Goal: Information Seeking & Learning: Learn about a topic

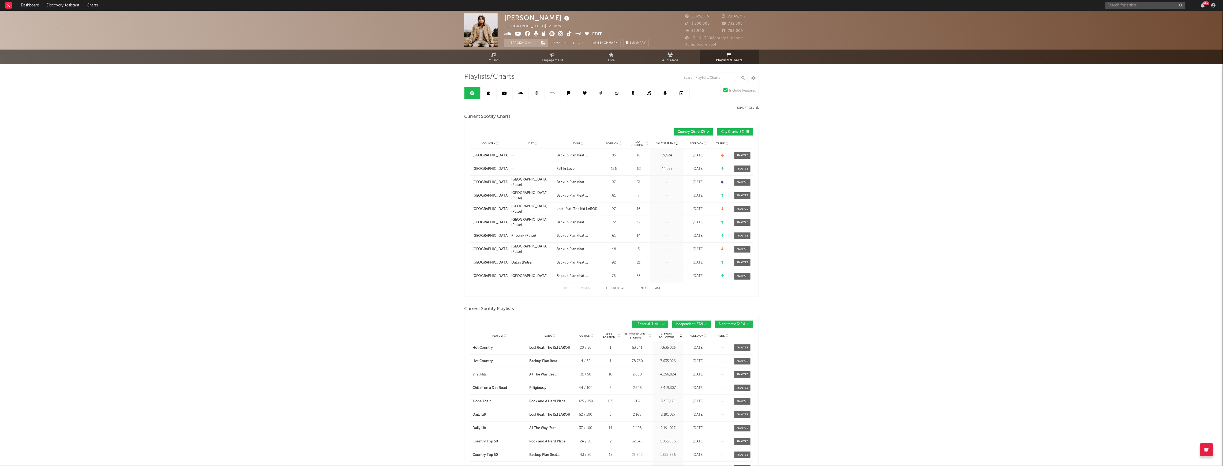
click at [1203, 5] on div "99 +" at bounding box center [1206, 3] width 7 height 4
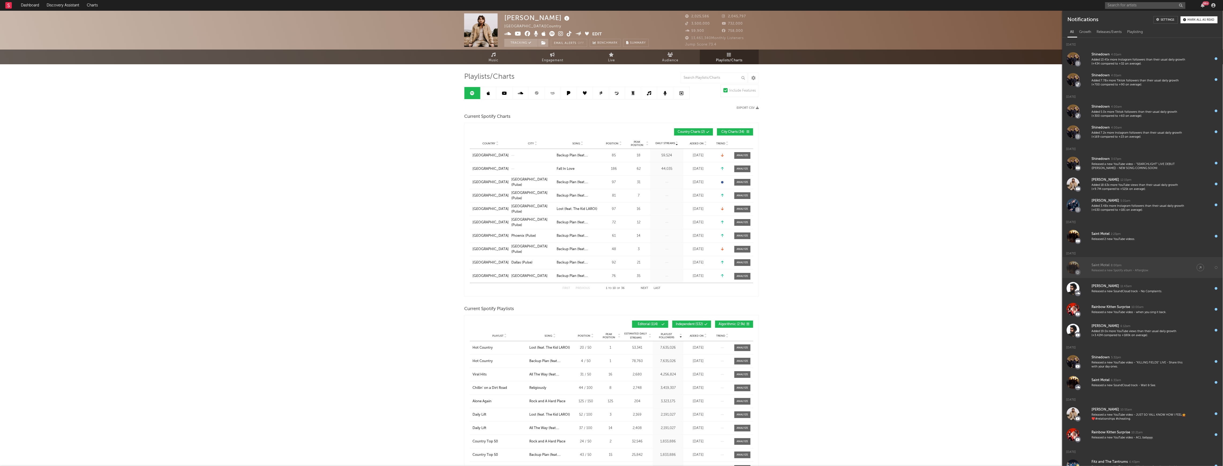
click at [1129, 272] on div "Released a new Spotify album - Afterglow." at bounding box center [1139, 271] width 94 height 4
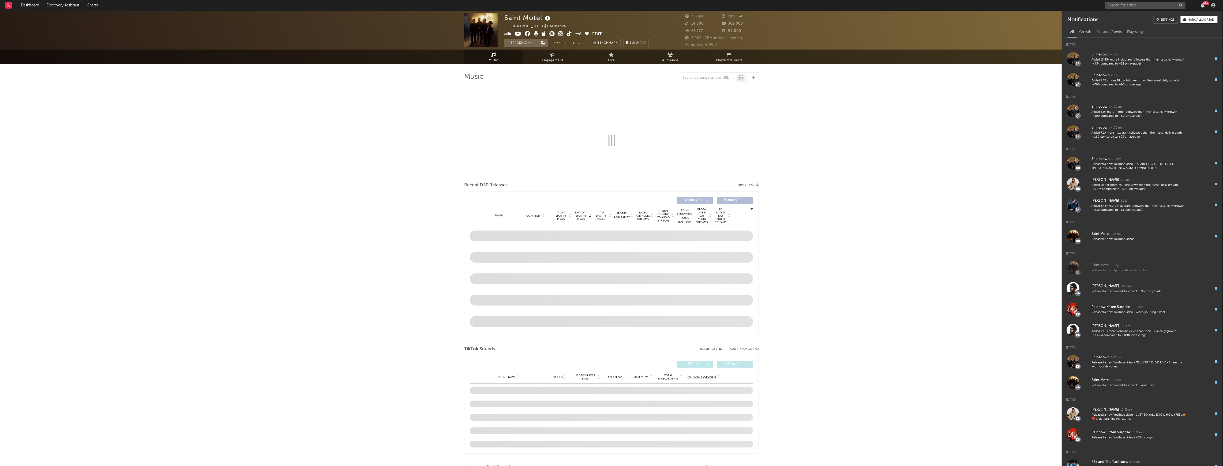
select select "6m"
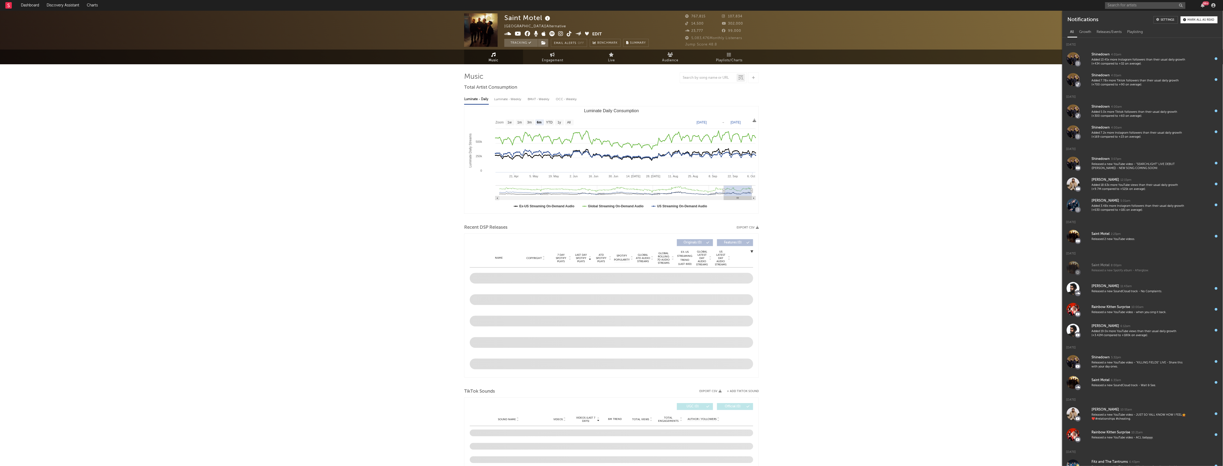
select select "6m"
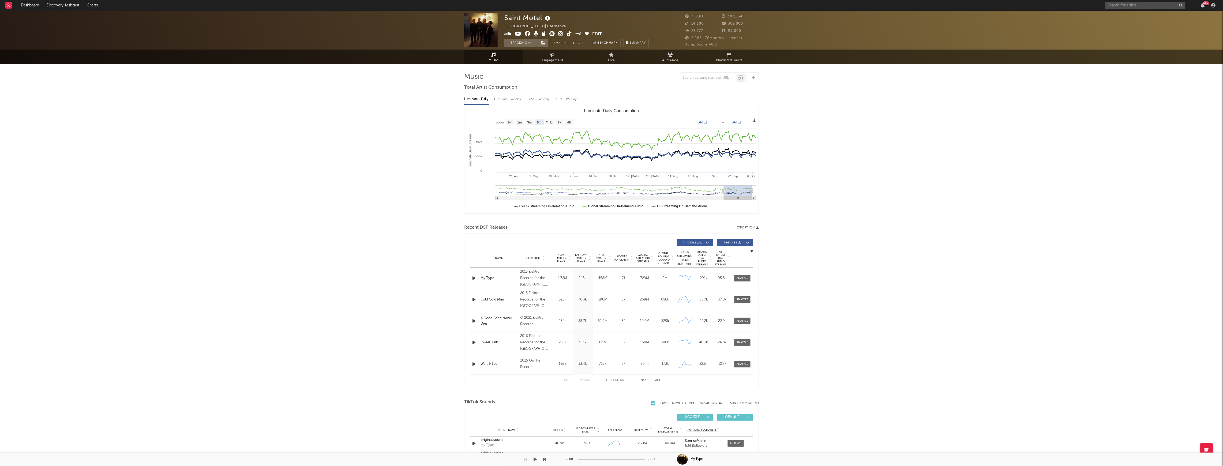
click at [9, 1] on link at bounding box center [8, 5] width 6 height 11
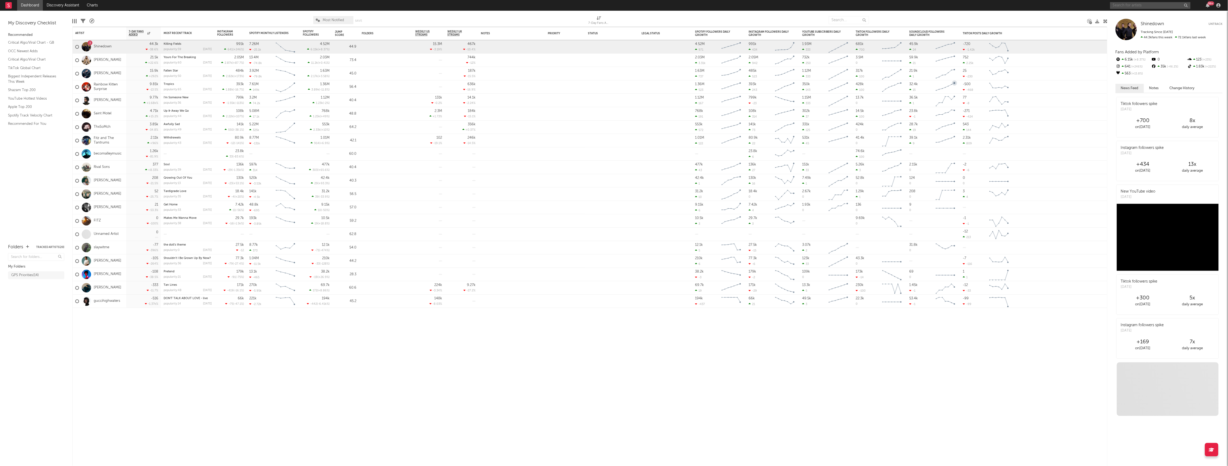
click at [1127, 4] on input "text" at bounding box center [1150, 5] width 80 height 7
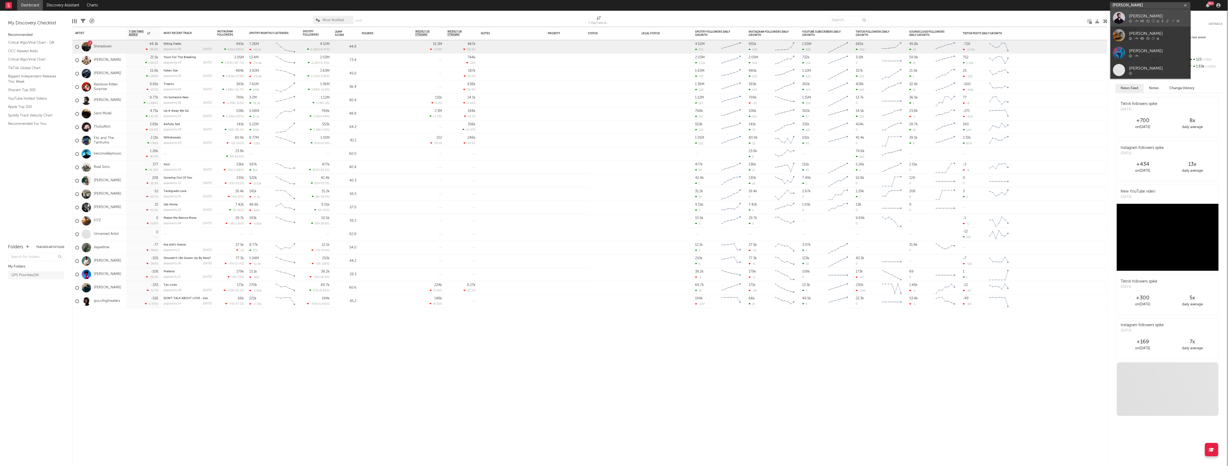
type input "[PERSON_NAME]"
click at [1137, 18] on div "[PERSON_NAME]" at bounding box center [1158, 16] width 59 height 6
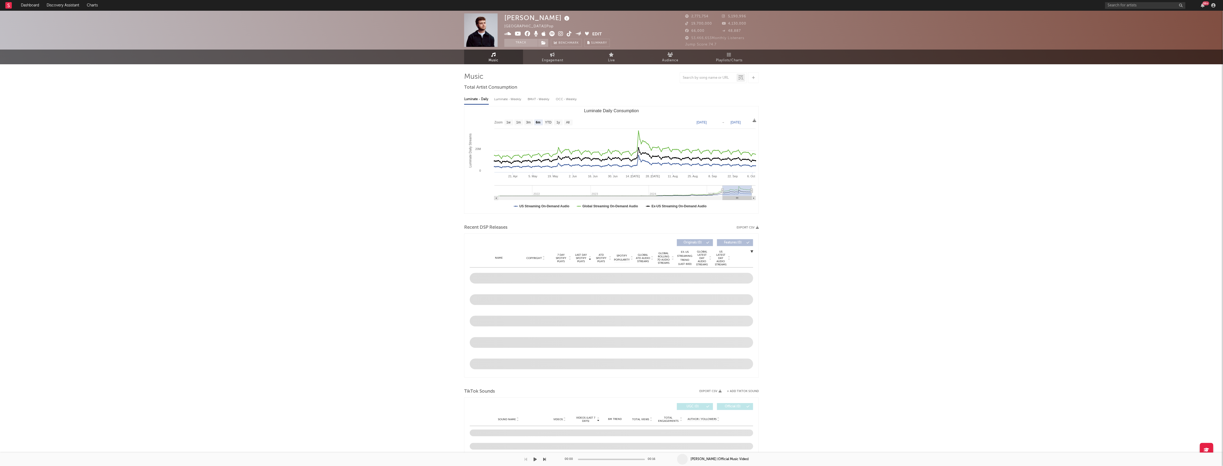
select select "6m"
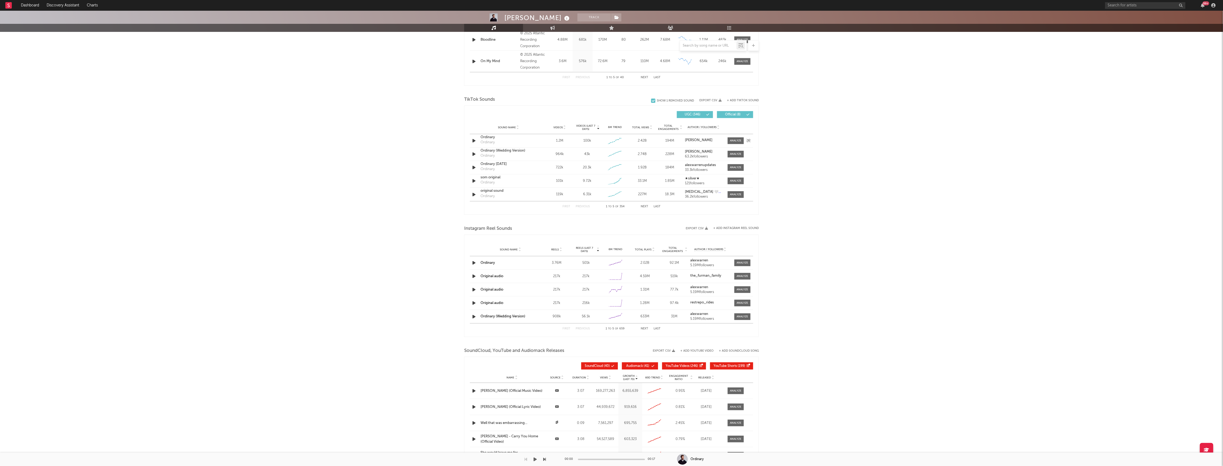
scroll to position [355, 0]
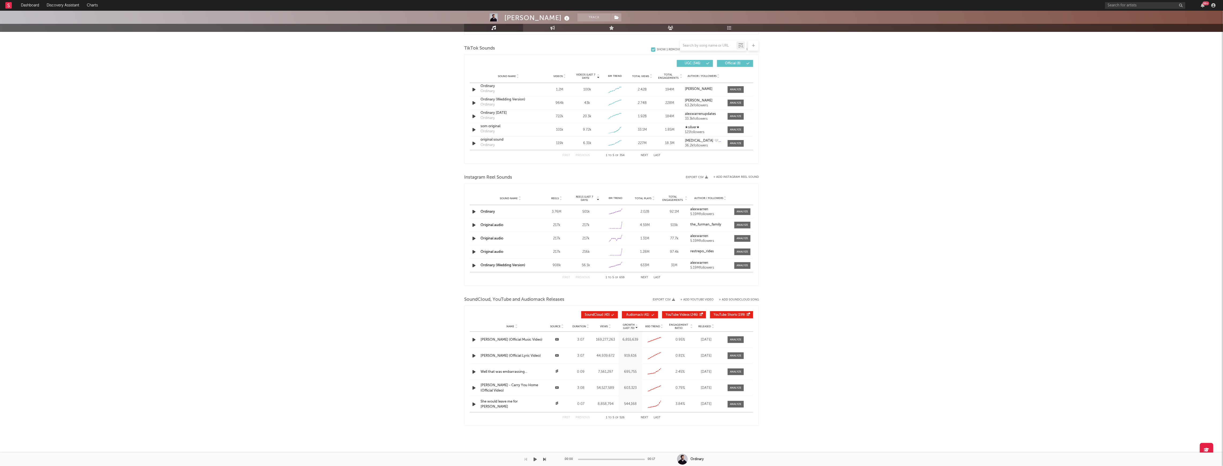
click at [654, 328] on div "Name Source Duration Views Growth (Last 7d) 60D Trend Engagement Ratio Released" at bounding box center [611, 326] width 283 height 11
click at [653, 326] on span "60D Trend" at bounding box center [652, 326] width 15 height 3
click at [737, 342] on span at bounding box center [736, 339] width 16 height 7
select select "All"
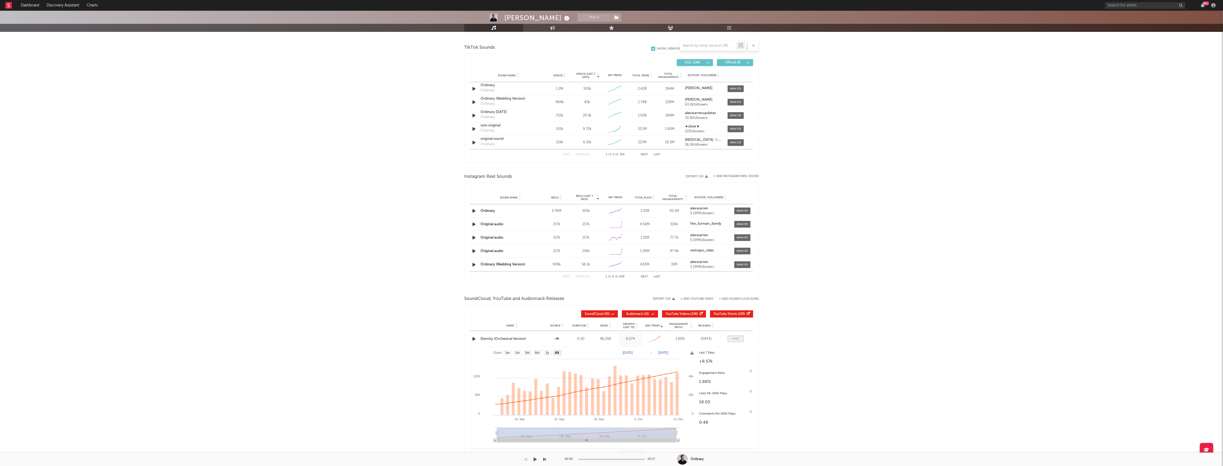
click at [737, 342] on span at bounding box center [736, 339] width 16 height 7
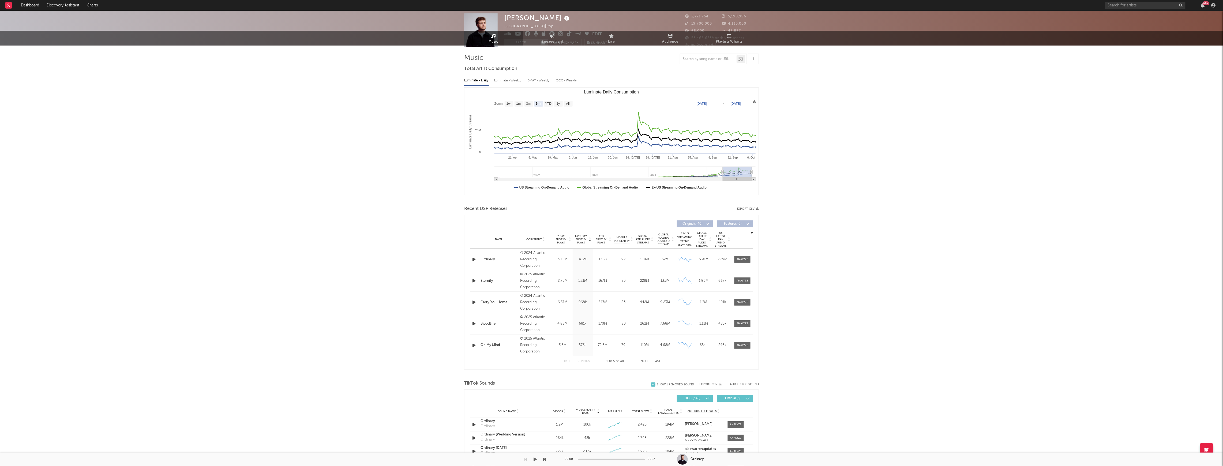
scroll to position [0, 0]
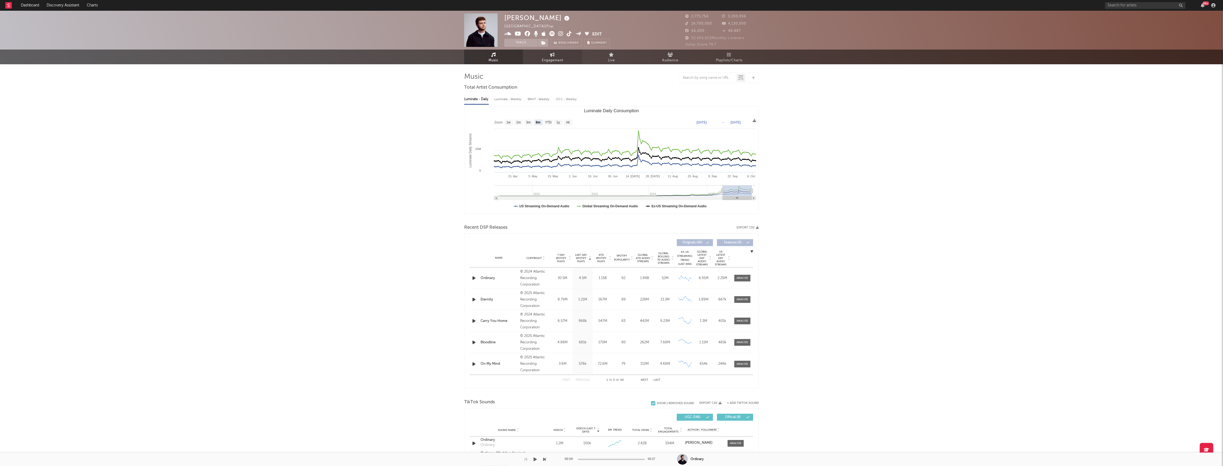
click at [559, 54] on link "Engagement" at bounding box center [552, 57] width 59 height 15
select select "1w"
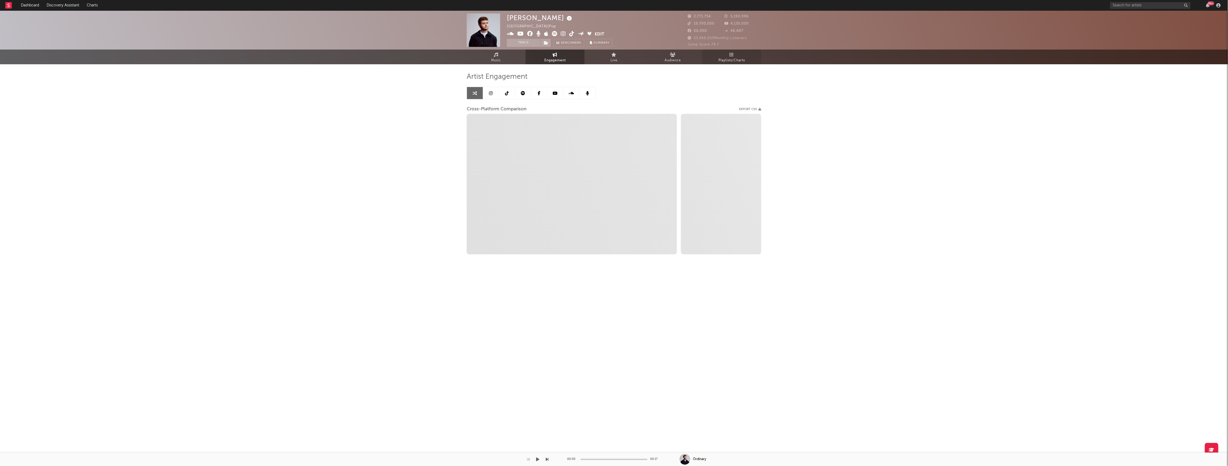
click at [738, 56] on link "Playlists/Charts" at bounding box center [732, 57] width 59 height 15
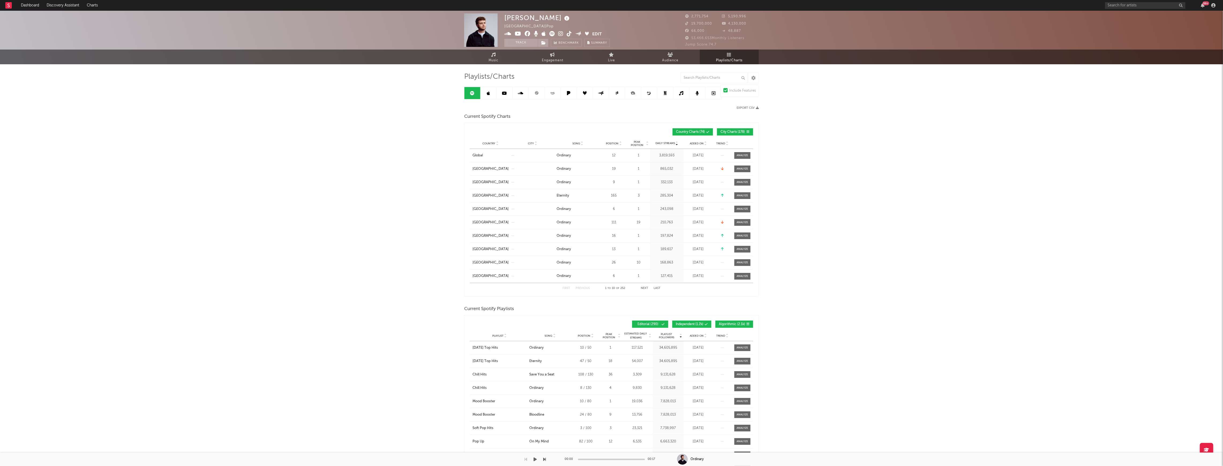
click at [613, 142] on span "Position" at bounding box center [612, 143] width 13 height 3
click at [735, 136] on div "Position Country City Song Position Peak Position Added On Trend Position Daily…" at bounding box center [611, 132] width 283 height 13
click at [735, 131] on span "City Charts ( 178 )" at bounding box center [732, 131] width 25 height 3
click at [703, 76] on input "text" at bounding box center [714, 78] width 67 height 11
type input "eternity"
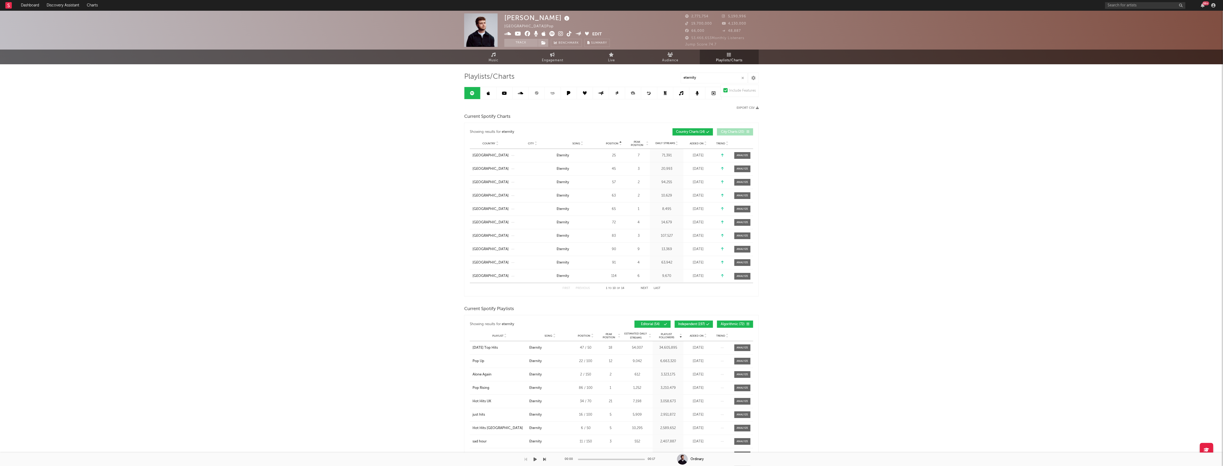
click at [534, 95] on link at bounding box center [537, 93] width 16 height 12
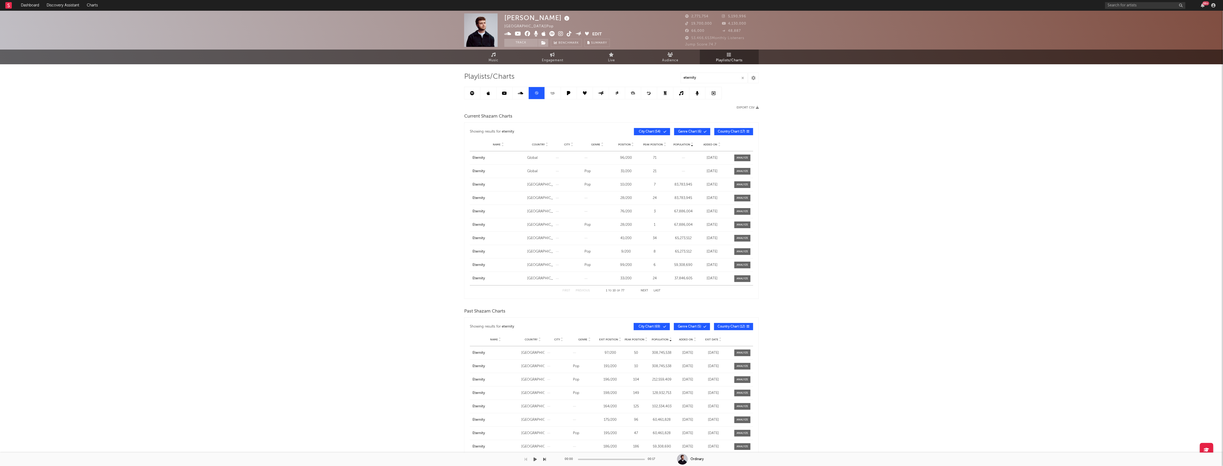
click at [717, 131] on button "Country Chart ( 17 )" at bounding box center [733, 131] width 39 height 7
click at [686, 130] on span "Genre Chart ( 6 )" at bounding box center [690, 131] width 25 height 3
click at [659, 133] on button "City Chart ( 54 )" at bounding box center [652, 131] width 36 height 7
click at [737, 130] on span "Country Chart ( 17 )" at bounding box center [731, 131] width 27 height 3
click at [621, 143] on span "Position" at bounding box center [624, 144] width 13 height 3
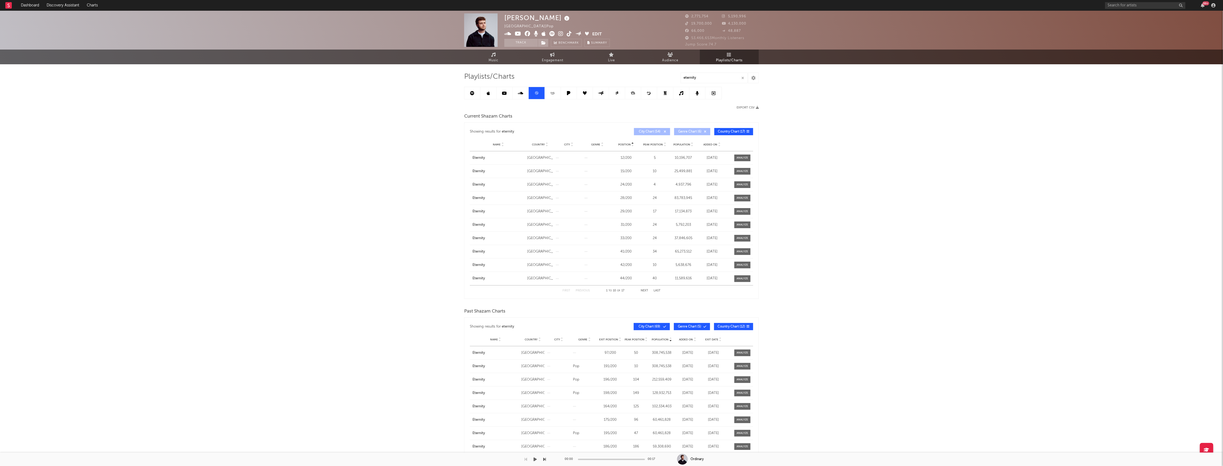
click at [657, 143] on span "Peak Position" at bounding box center [653, 144] width 20 height 3
click at [621, 144] on span "Position" at bounding box center [624, 144] width 13 height 3
click at [745, 77] on button "button" at bounding box center [743, 78] width 4 height 5
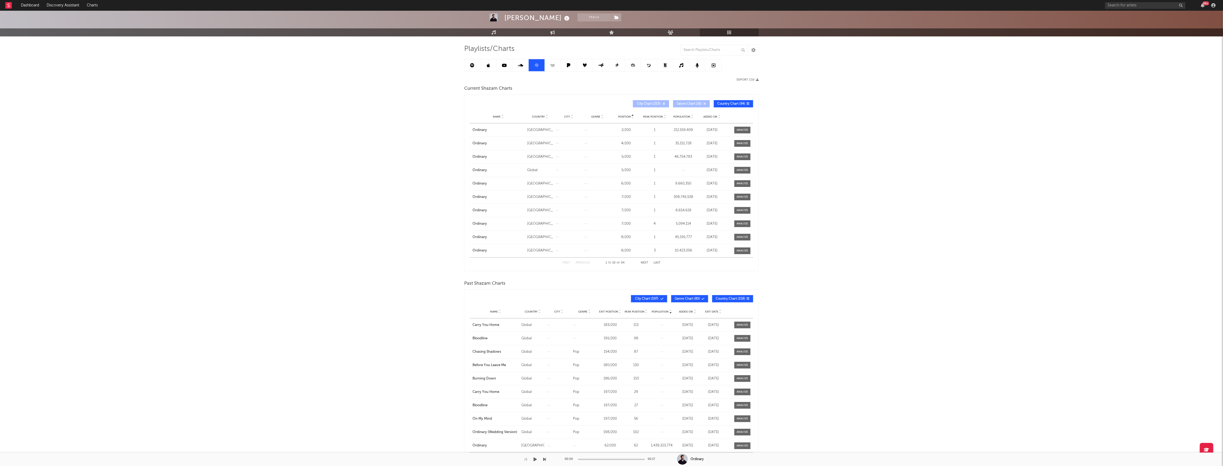
scroll to position [59, 0]
